Goal: Information Seeking & Learning: Stay updated

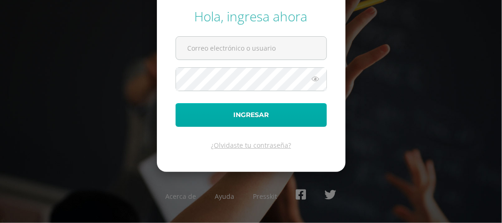
type input "[EMAIL_ADDRESS][DOMAIN_NAME]"
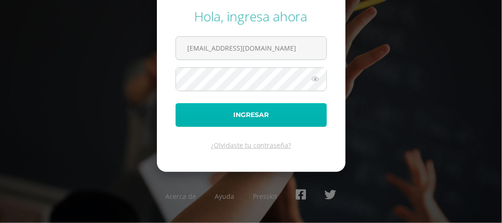
click at [238, 124] on button "Ingresar" at bounding box center [250, 115] width 151 height 24
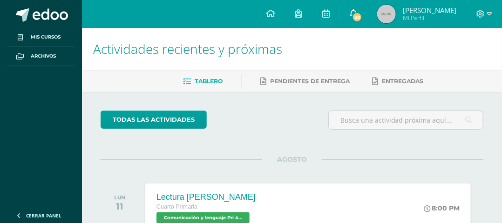
click at [362, 16] on span "30" at bounding box center [357, 17] width 10 height 10
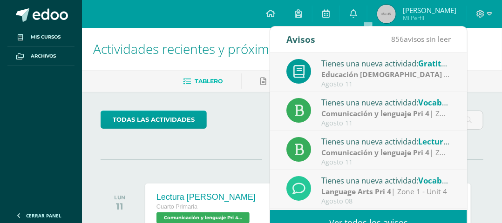
click at [379, 74] on strong "Educación Cristiana Pri 4" at bounding box center [390, 74] width 139 height 10
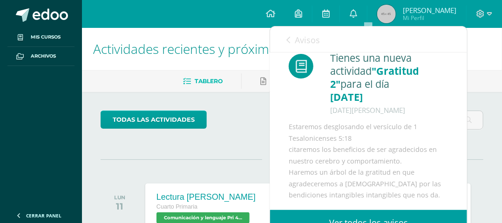
scroll to position [24, 0]
click at [478, 13] on icon at bounding box center [480, 14] width 8 height 8
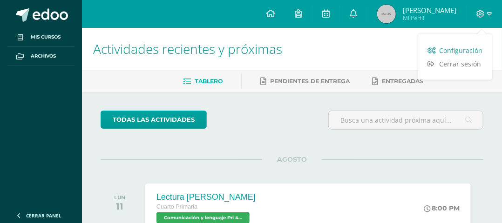
click at [458, 52] on span "Configuración" at bounding box center [460, 50] width 43 height 9
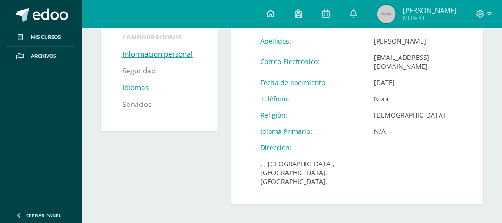
scroll to position [140, 0]
click at [151, 108] on link "Servicios" at bounding box center [136, 104] width 29 height 17
click at [357, 16] on icon at bounding box center [353, 13] width 7 height 8
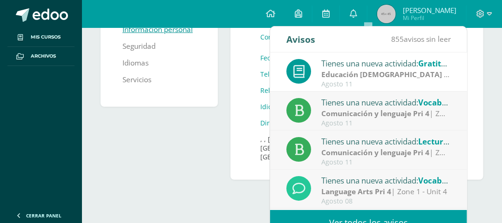
click at [347, 75] on strong "Educación [DEMOGRAPHIC_DATA] Pri 4" at bounding box center [390, 74] width 139 height 10
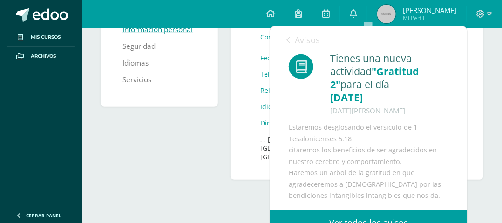
scroll to position [24, 0]
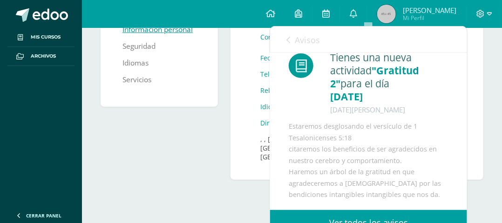
drag, startPoint x: 289, startPoint y: 125, endPoint x: 413, endPoint y: 211, distance: 150.9
click at [413, 211] on div "Avisos 855 avisos sin leer Avisos Tienes una nueva actividad: Gratitud 2 Educac…" at bounding box center [368, 131] width 197 height 209
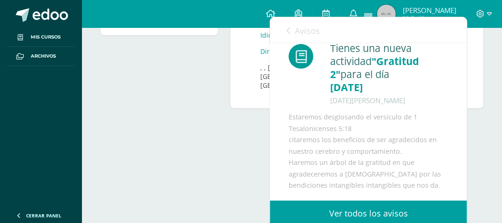
scroll to position [214, 0]
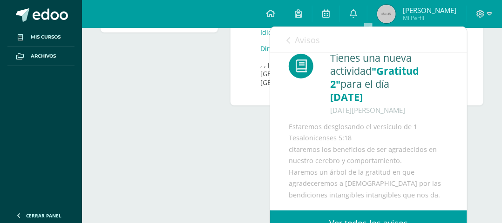
click at [346, 217] on link "Ver todos los avisos" at bounding box center [368, 224] width 197 height 26
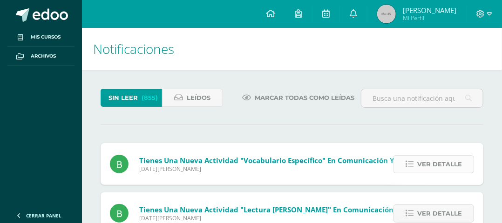
click at [432, 173] on span "Ver detalle" at bounding box center [439, 164] width 45 height 17
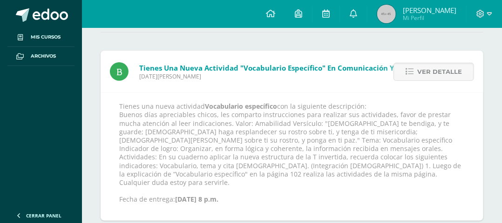
scroll to position [93, 0]
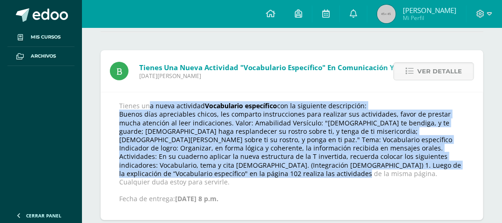
drag, startPoint x: 144, startPoint y: 114, endPoint x: 475, endPoint y: 179, distance: 337.2
click at [475, 179] on div "Tienes una nueva actividad Vocabulario específico con la siguiente descripción:…" at bounding box center [292, 156] width 383 height 128
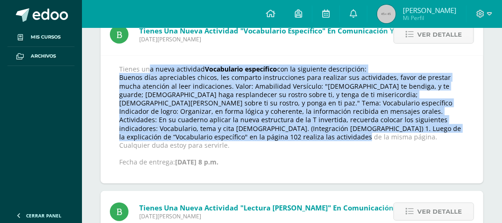
scroll to position [186, 0]
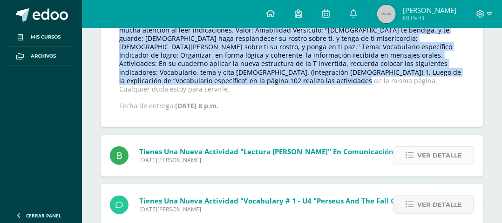
click at [434, 159] on span "Ver detalle" at bounding box center [439, 155] width 45 height 17
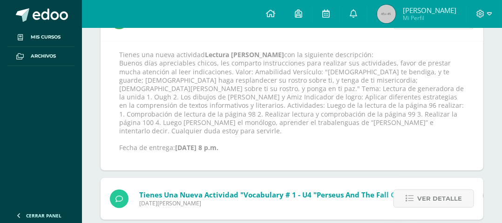
scroll to position [144, 0]
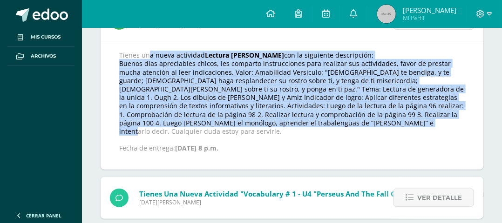
drag, startPoint x: 144, startPoint y: 62, endPoint x: 420, endPoint y: 142, distance: 287.0
click at [420, 142] on p "Tienes una nueva actividad Lectura [PERSON_NAME] con la siguiente descripción: …" at bounding box center [291, 101] width 345 height 101
